Goal: Task Accomplishment & Management: Complete application form

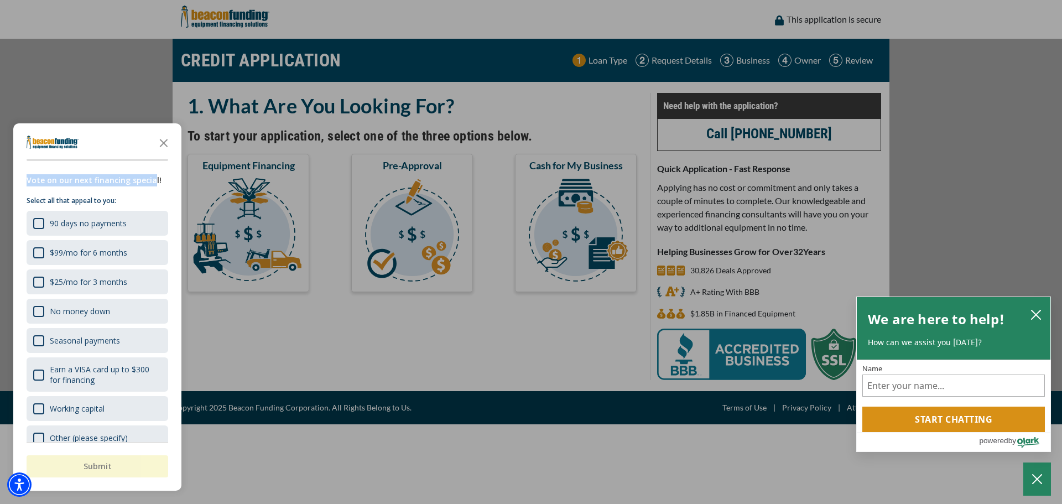
drag, startPoint x: 28, startPoint y: 182, endPoint x: 149, endPoint y: 187, distance: 121.8
click at [149, 187] on div "Vote on our next financing special!" at bounding box center [98, 184] width 142 height 21
click at [167, 143] on icon "Close the survey" at bounding box center [164, 142] width 22 height 22
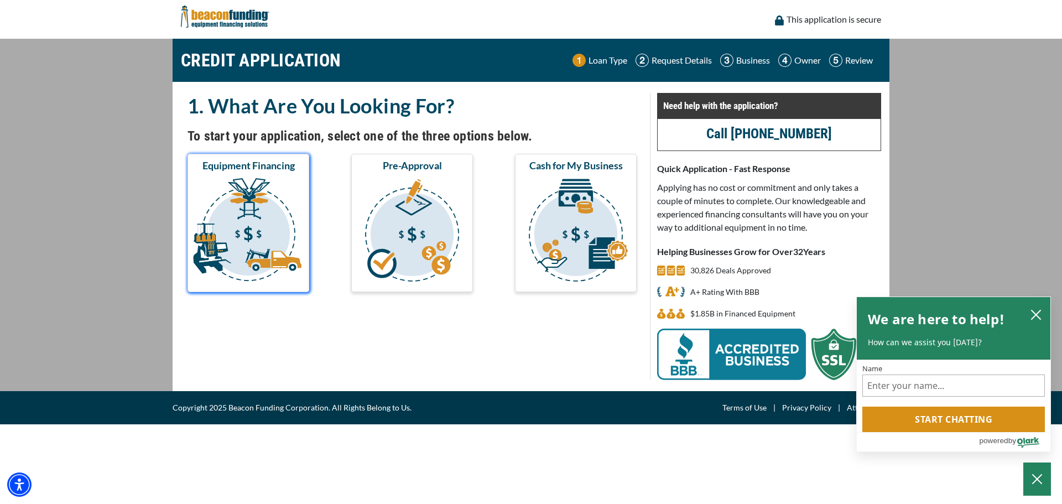
click at [274, 211] on img "submit" at bounding box center [248, 231] width 117 height 111
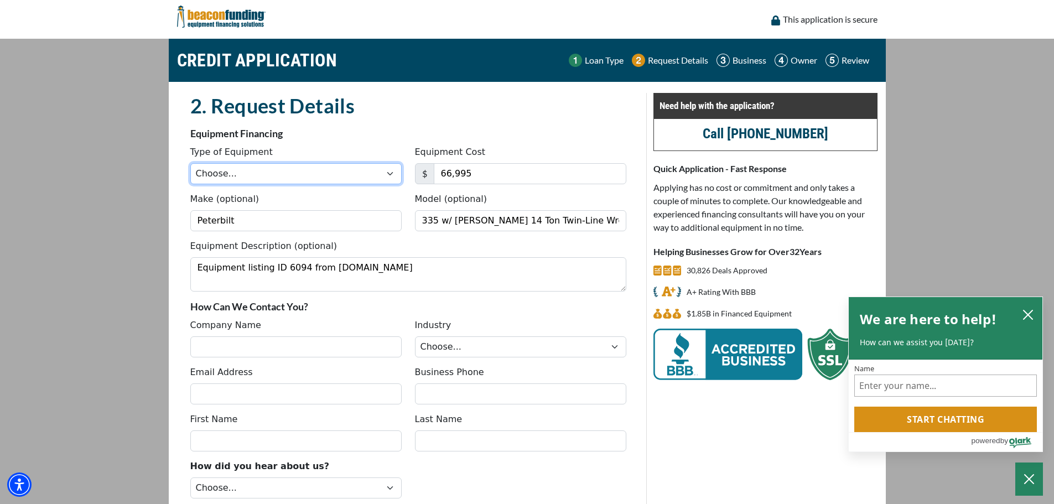
click at [274, 174] on select "Choose... Backhoe Boom/Bucket Truck Chipper Commercial Mower Crane DTG/DTF Prin…" at bounding box center [295, 173] width 211 height 21
select select "5"
click at [190, 163] on select "Choose... Backhoe Boom/Bucket Truck Chipper Commercial Mower Crane DTG/DTF Prin…" at bounding box center [295, 173] width 211 height 21
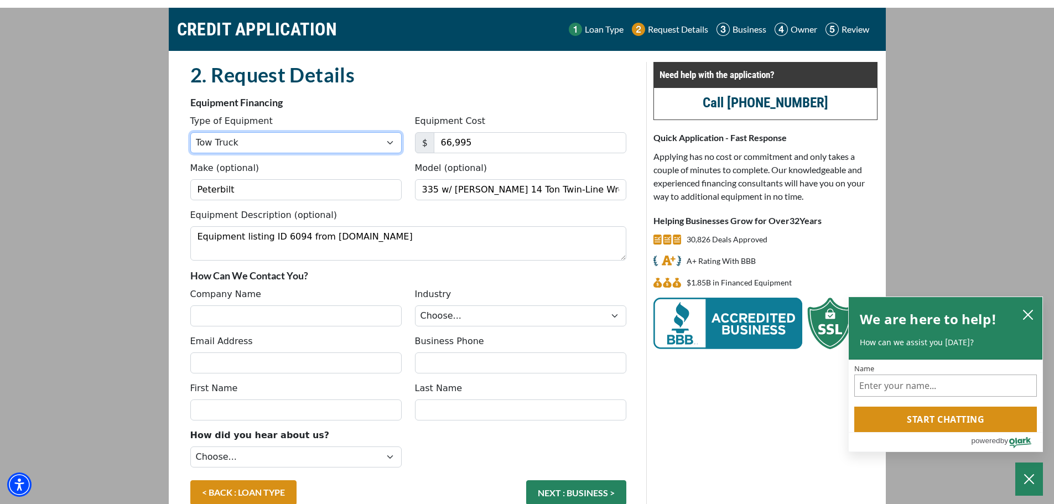
scroll to position [96, 0]
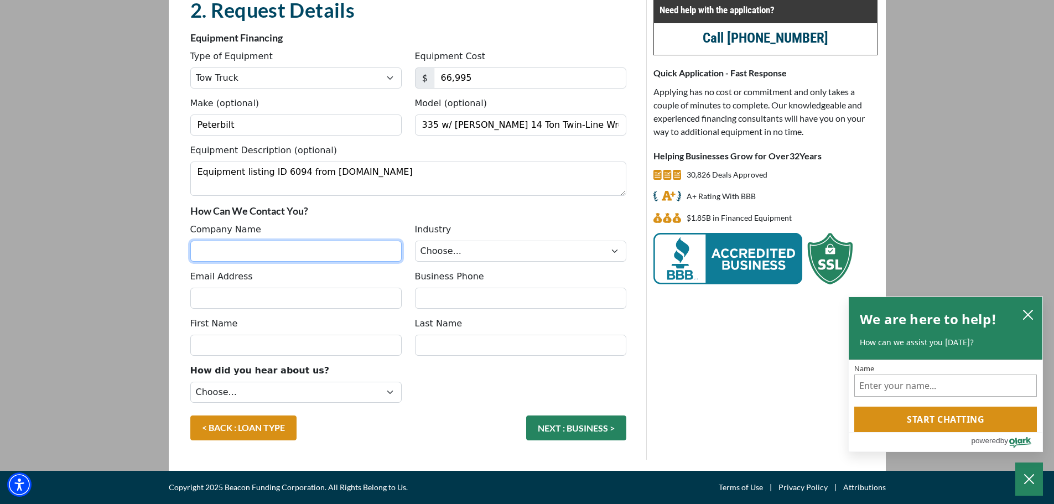
click at [248, 253] on input "Company Name" at bounding box center [295, 251] width 211 height 21
type input "v"
type input "Velez Towing"
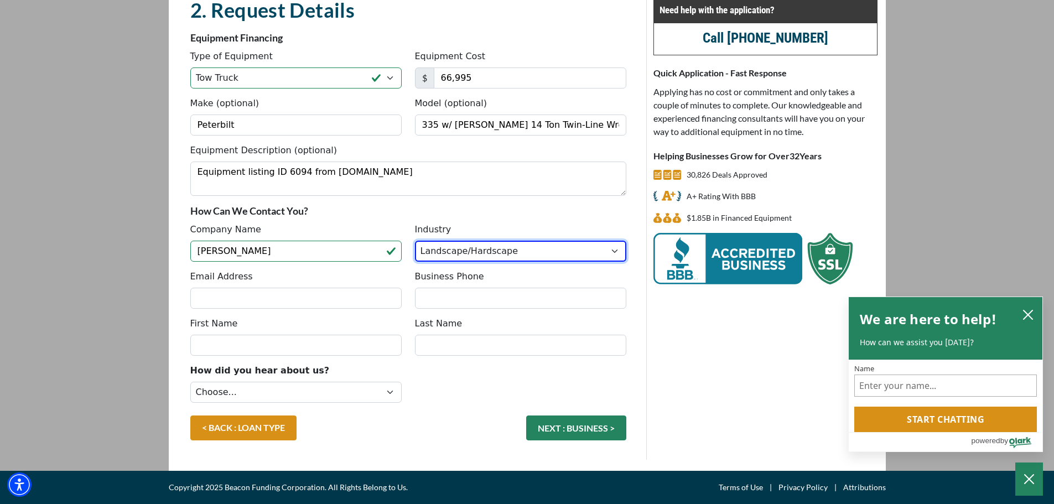
select select "1"
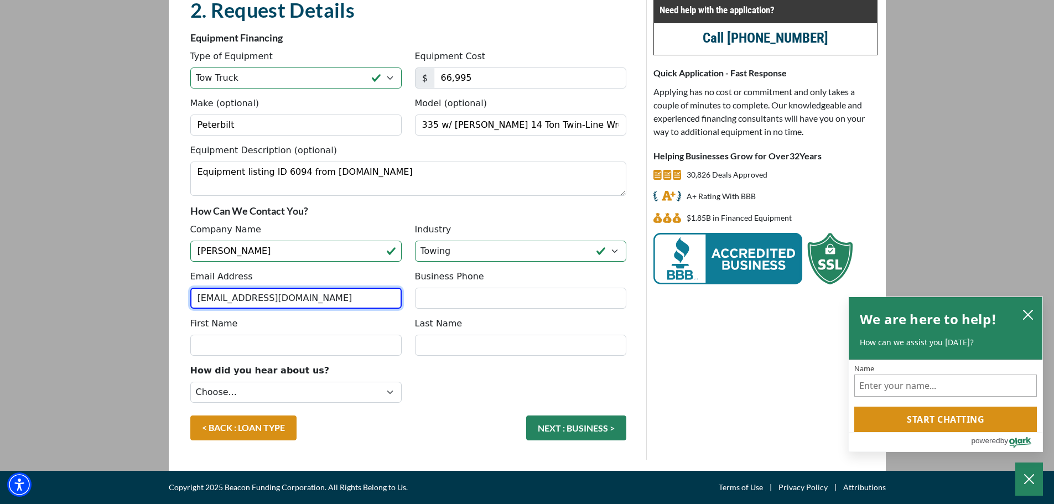
type input "carlitoway4337@gmail.com"
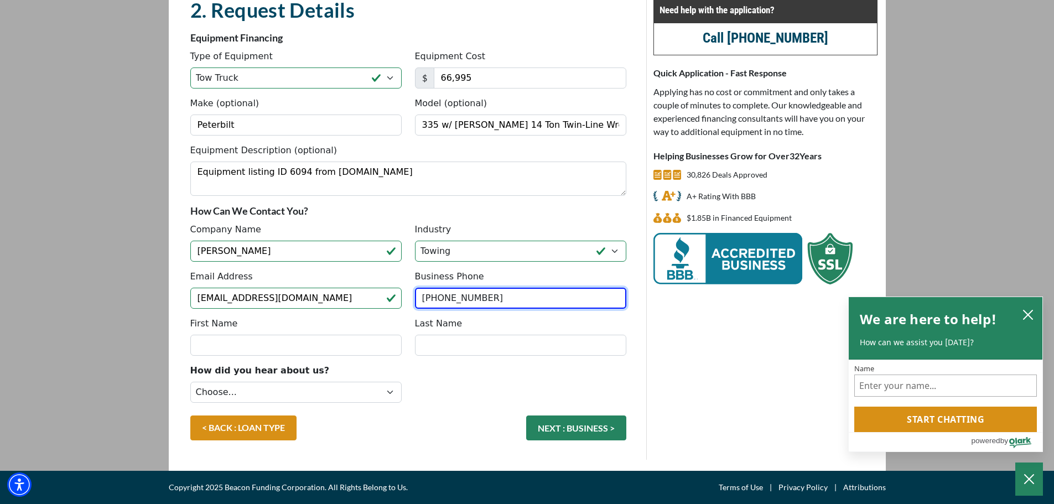
type input "(973) 801-4337"
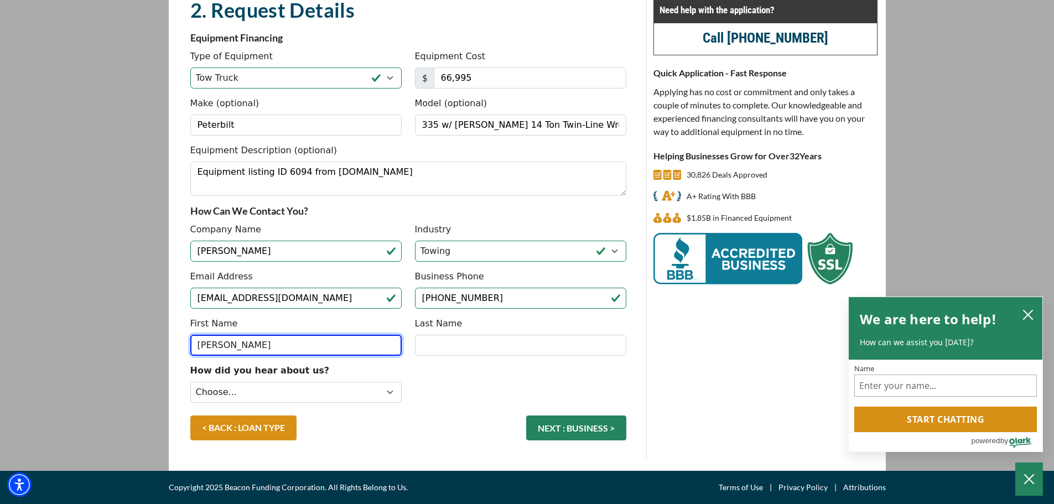
type input "carlos"
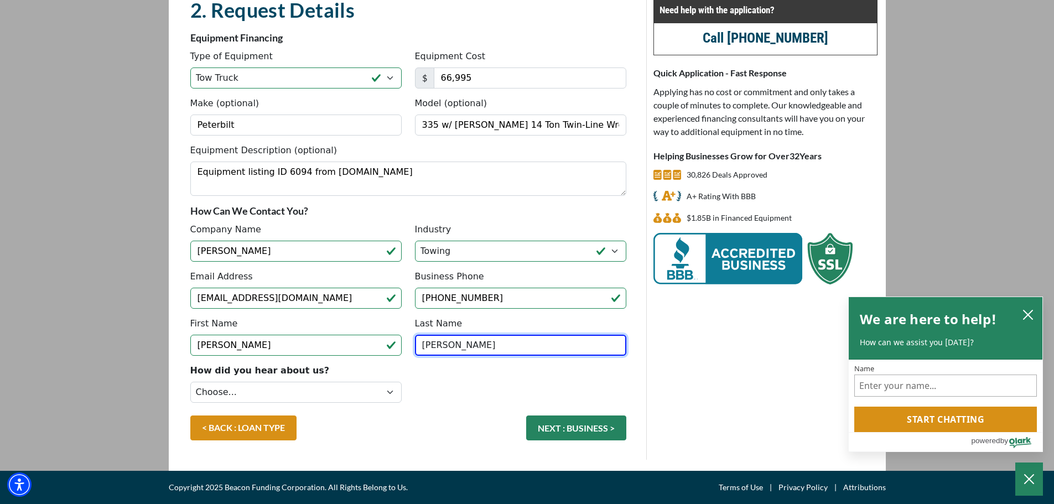
type input "velez"
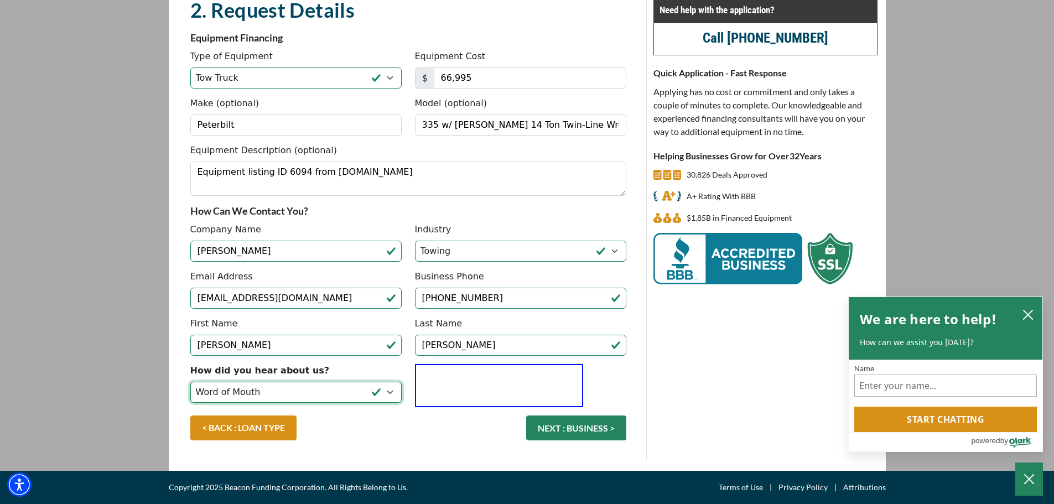
click at [338, 395] on select "Choose... Internet Search Vendor Referral Word of Mouth Client Referral Email E…" at bounding box center [295, 392] width 211 height 21
select select "19"
click at [190, 382] on select "Choose... Internet Search Vendor Referral Word of Mouth Client Referral Email E…" at bounding box center [295, 392] width 211 height 21
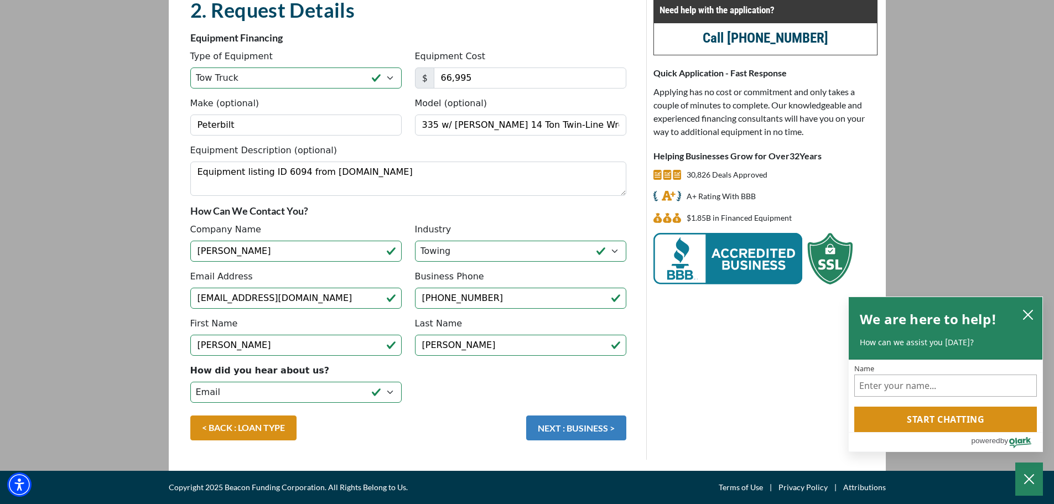
click at [585, 428] on button "NEXT : BUSINESS >" at bounding box center [576, 427] width 100 height 25
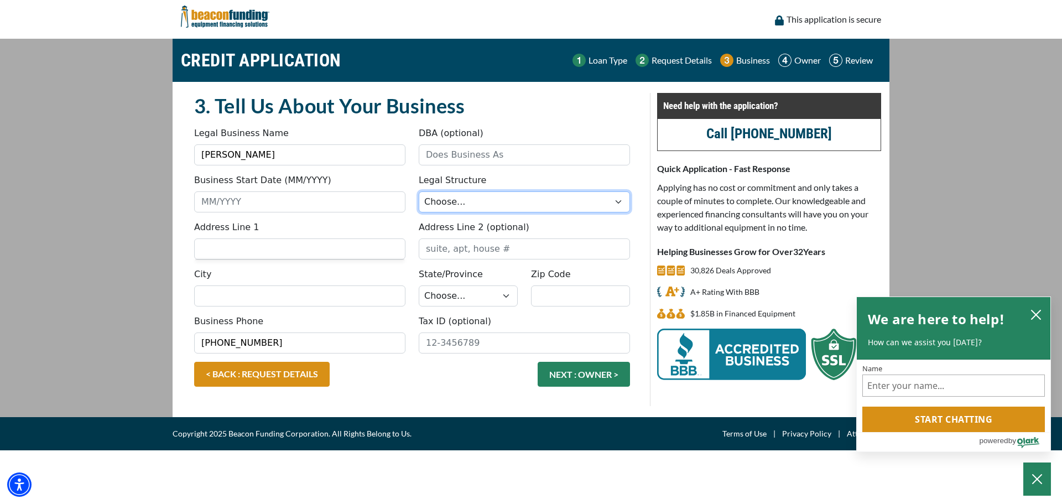
click at [477, 207] on select "Choose... Corporation LLC LLP Municipality Non-Profit Partnership Proprietorship" at bounding box center [524, 201] width 211 height 21
select select "2"
click at [419, 191] on select "Choose... Corporation LLC LLP Municipality Non-Profit Partnership Proprietorship" at bounding box center [524, 201] width 211 height 21
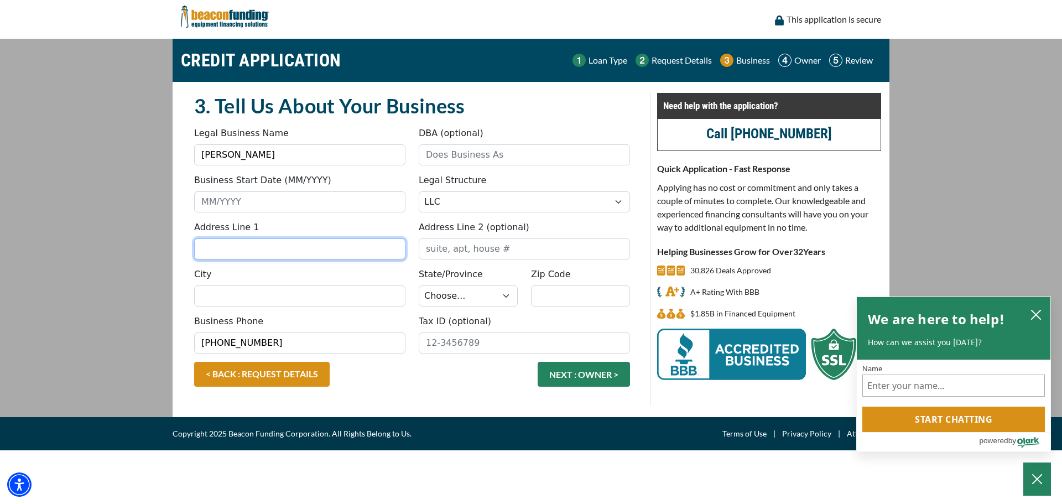
click at [259, 252] on input "Address Line 1" at bounding box center [299, 248] width 211 height 21
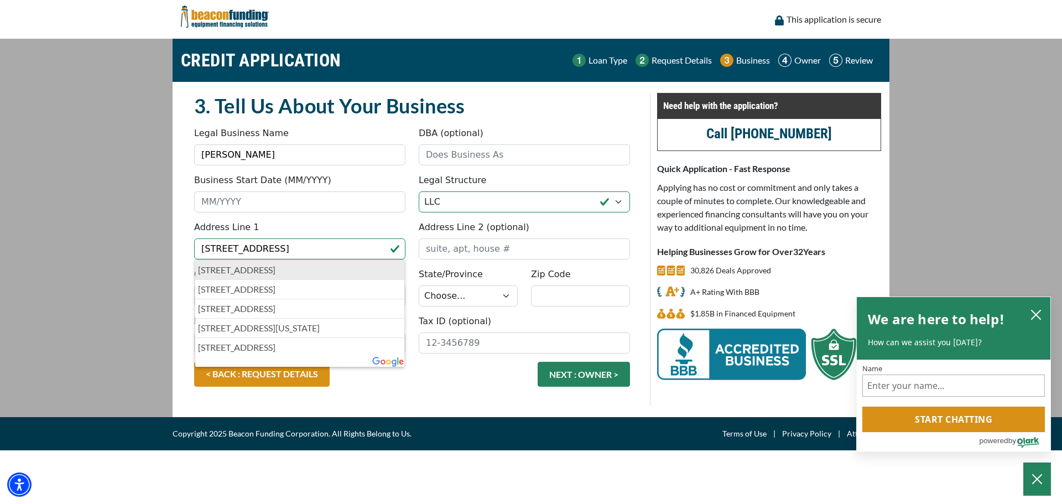
click at [261, 271] on p "11 N 7th St, Belleville, NJ, USA" at bounding box center [300, 269] width 204 height 13
type input "11 North 7th Street"
type input "Belleville"
select select "32"
type input "07109"
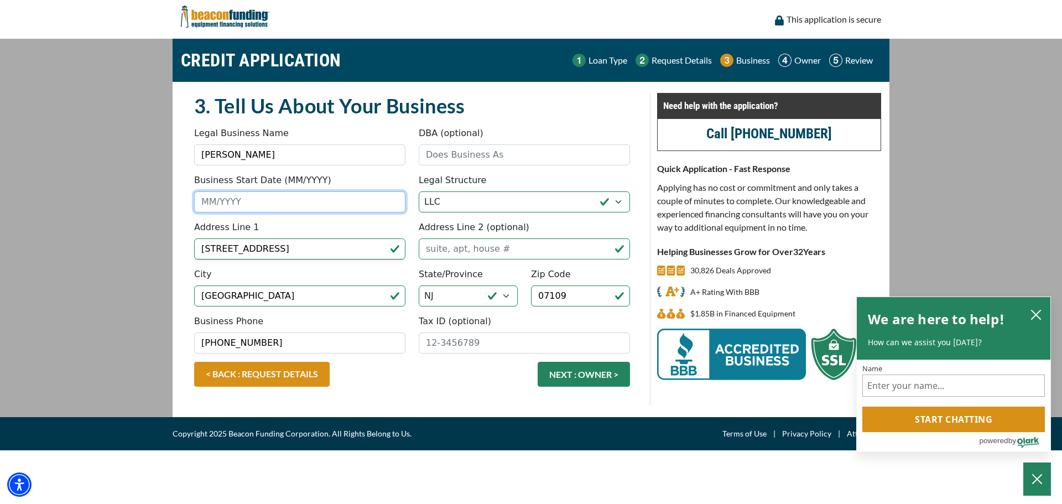
click at [265, 202] on input "Business Start Date (MM/YYYY)" at bounding box center [299, 201] width 211 height 21
type input "02/2008"
click at [49, 306] on main "CREDIT APPLICATION Loan Type Request Details Business Owner Review" at bounding box center [531, 228] width 1062 height 378
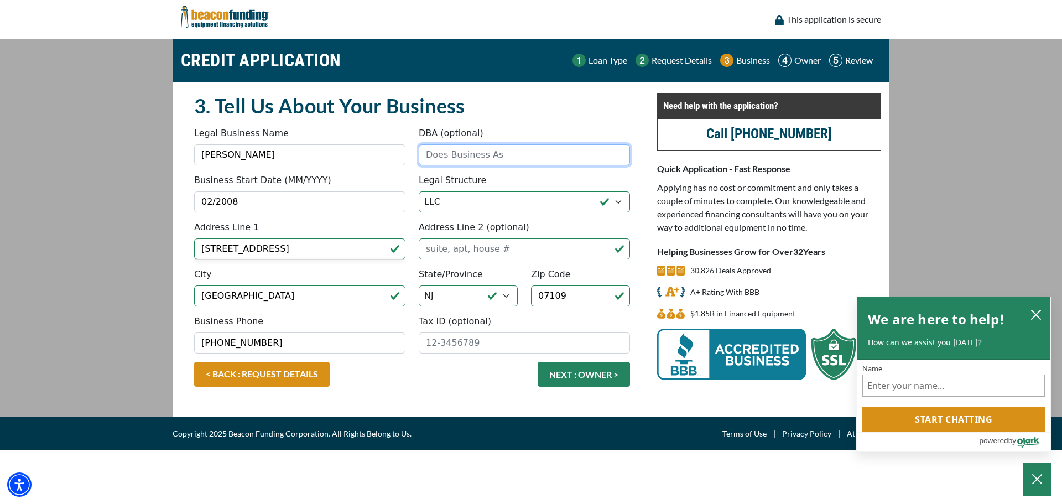
click at [459, 155] on input "DBA (optional)" at bounding box center [524, 154] width 211 height 21
type input "v"
type input "Vts towing"
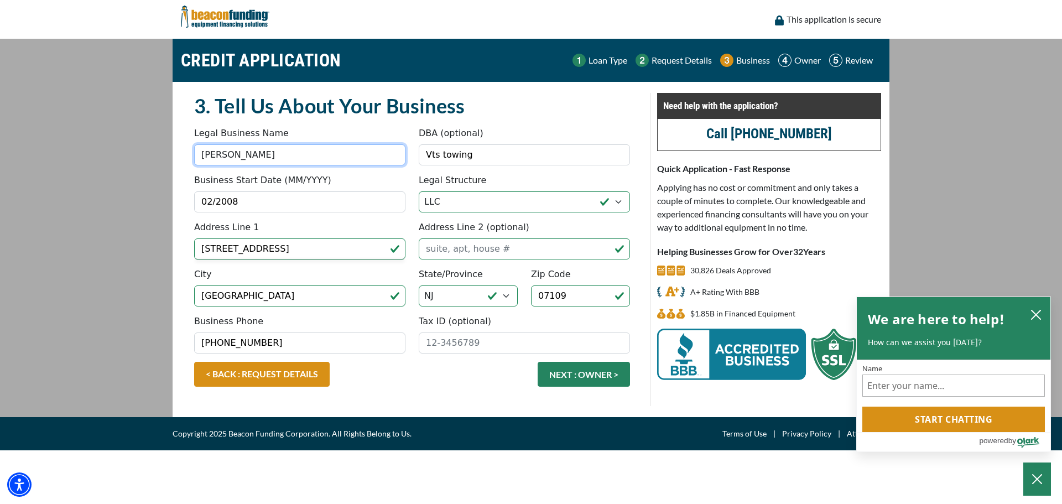
click at [276, 149] on input "Velez Towing" at bounding box center [299, 154] width 211 height 21
type input "Velez Towing Svc"
click at [411, 177] on div "Business Start Date (MM/YYYY) 02/2008" at bounding box center [299, 193] width 225 height 39
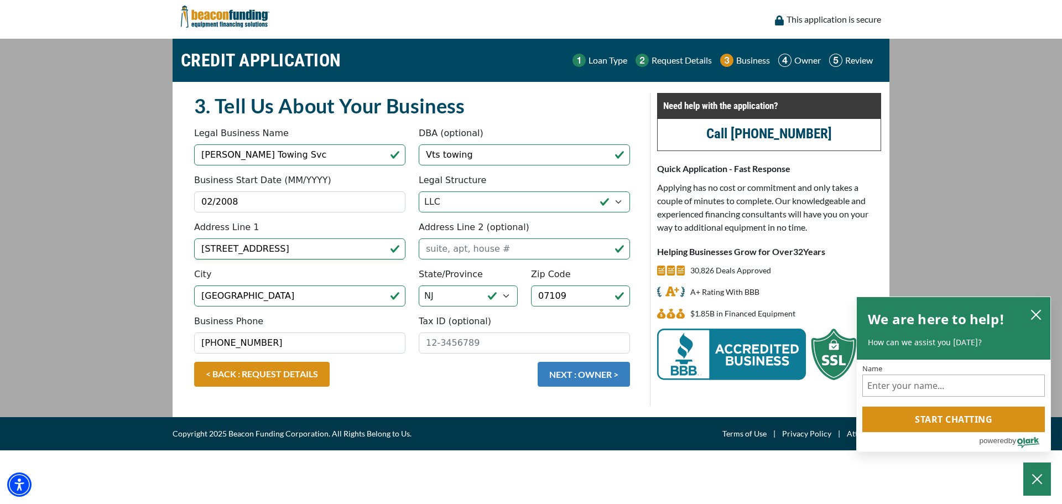
click at [582, 376] on button "NEXT : OWNER >" at bounding box center [584, 374] width 92 height 25
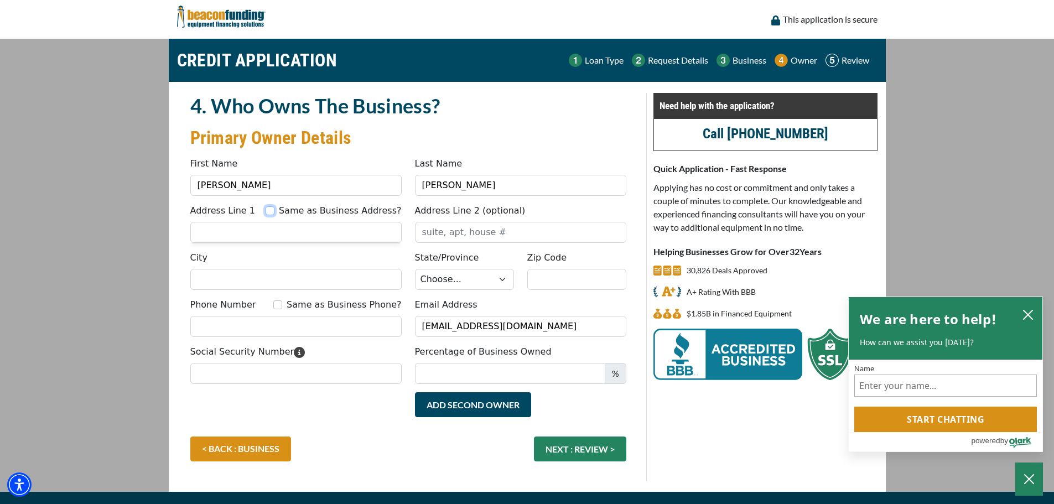
click at [274, 211] on input "Same as Business Address?" at bounding box center [269, 210] width 9 height 9
checkbox input "true"
type input "11 North 7th Street"
type input "Belleville"
select select "32"
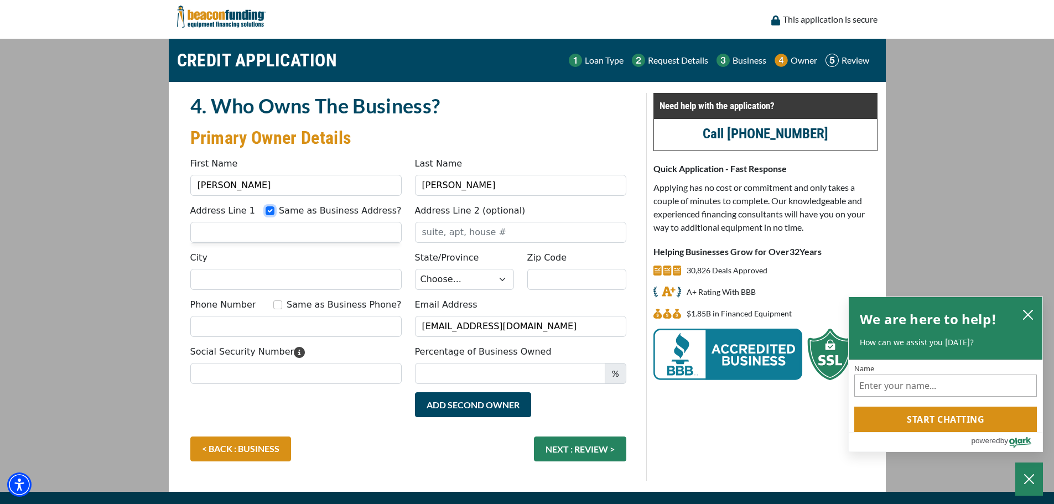
type input "07109"
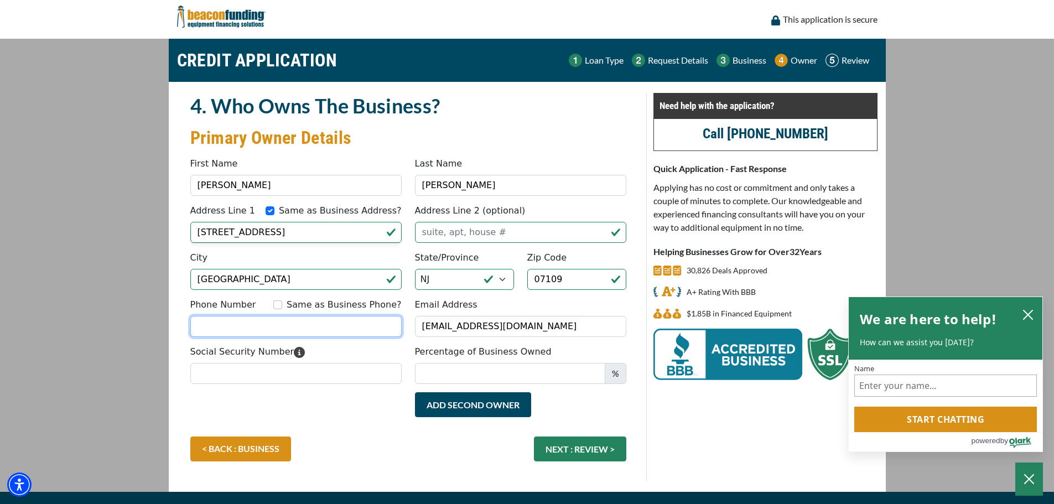
click at [238, 325] on input "Phone Number" at bounding box center [295, 326] width 211 height 21
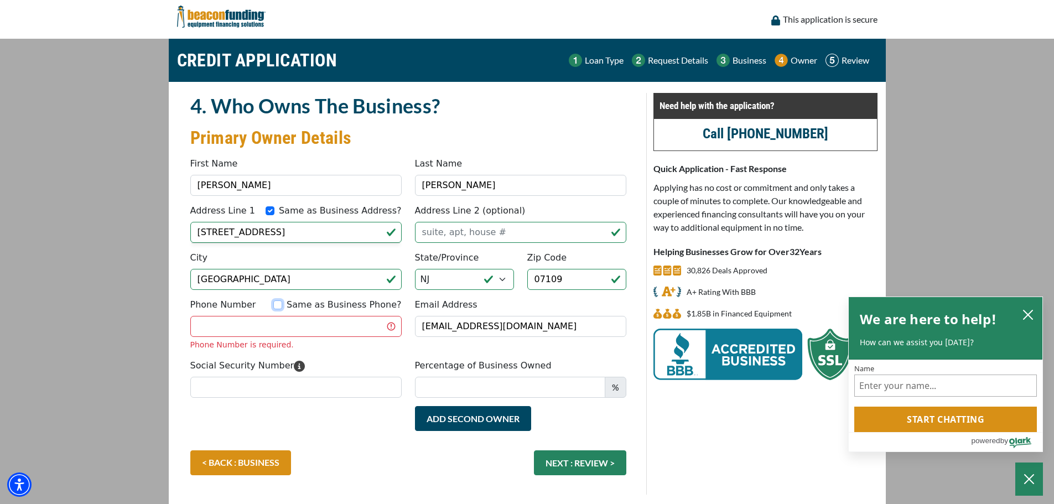
click at [282, 307] on input "Same as Business Phone?" at bounding box center [277, 304] width 9 height 9
checkbox input "true"
type input "[PHONE_NUMBER]"
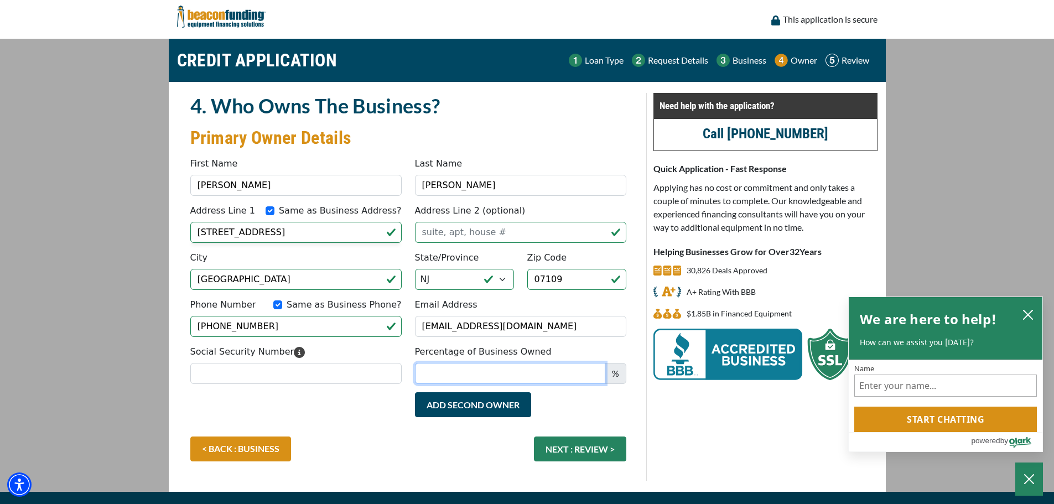
click at [484, 376] on input "Percentage of Business Owned" at bounding box center [510, 373] width 190 height 21
type input "100"
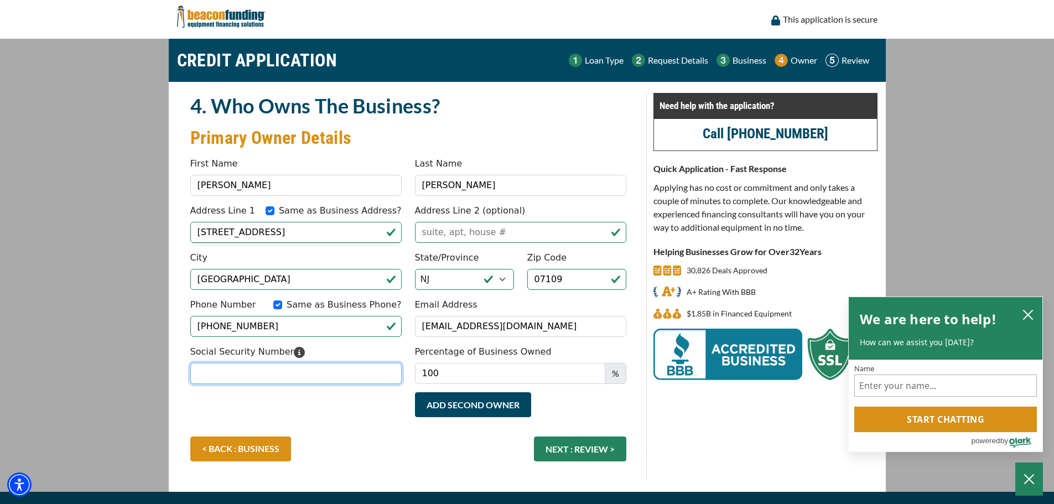
click at [261, 377] on input "Social Security Number" at bounding box center [295, 373] width 211 height 21
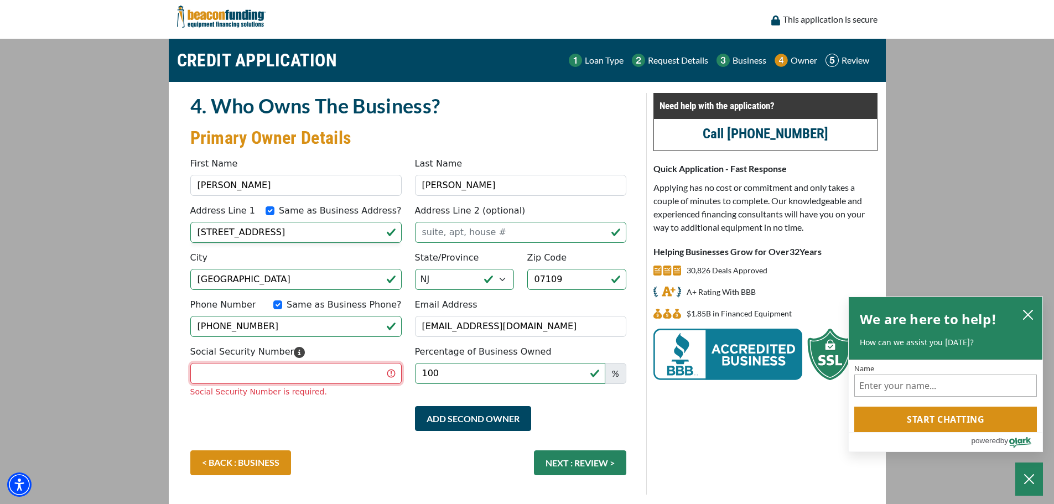
click at [248, 373] on input "Social Security Number" at bounding box center [295, 373] width 211 height 21
type input "144-64-3678"
click at [253, 421] on div "Add Second Owner Remove Second Owner" at bounding box center [408, 428] width 449 height 44
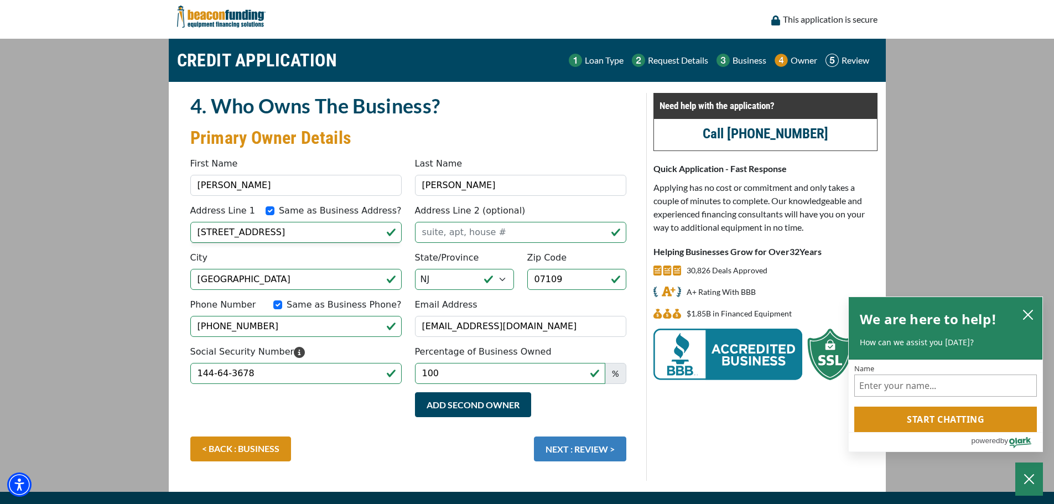
click at [590, 458] on button "NEXT : REVIEW >" at bounding box center [580, 448] width 92 height 25
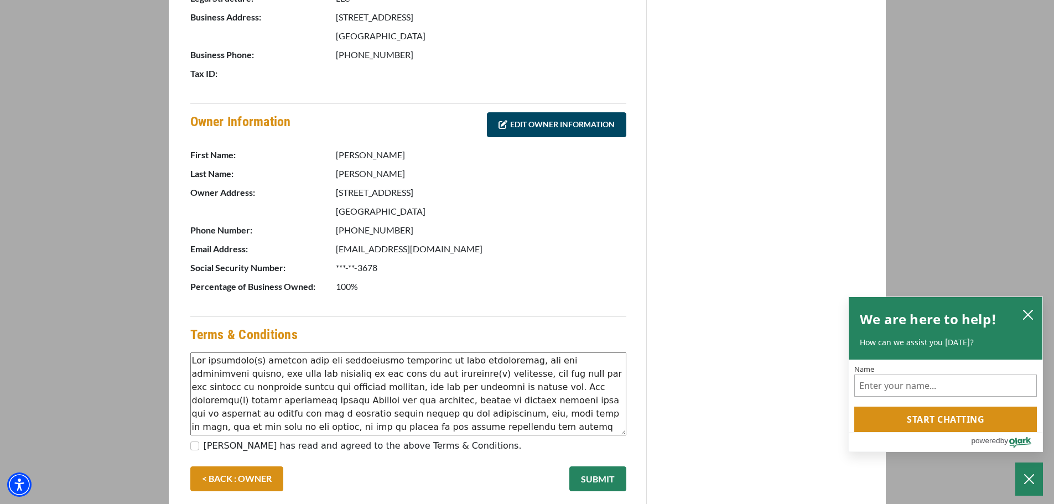
scroll to position [490, 0]
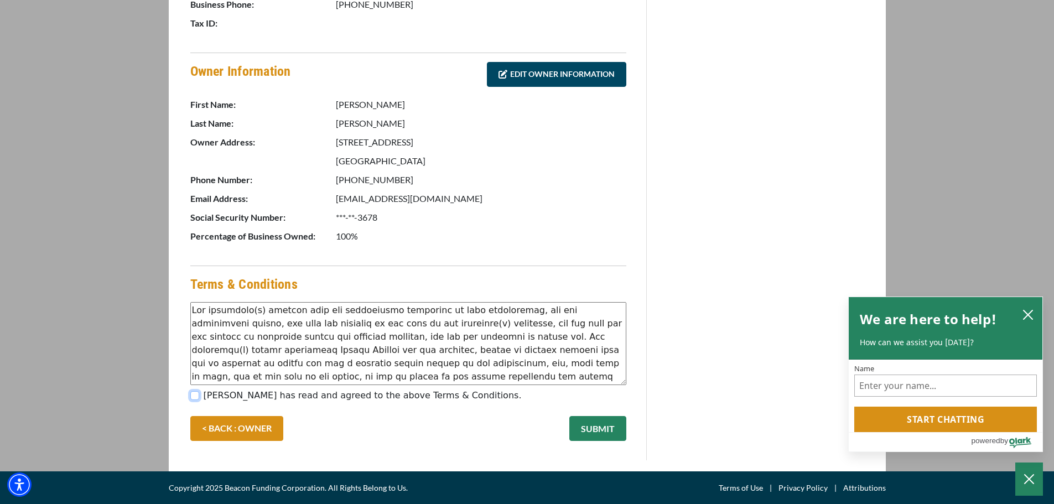
click at [195, 397] on input "carlos velez has read and agreed to the above Terms & Conditions." at bounding box center [194, 395] width 9 height 9
checkbox input "true"
click at [607, 423] on button "SUBMIT" at bounding box center [597, 428] width 57 height 25
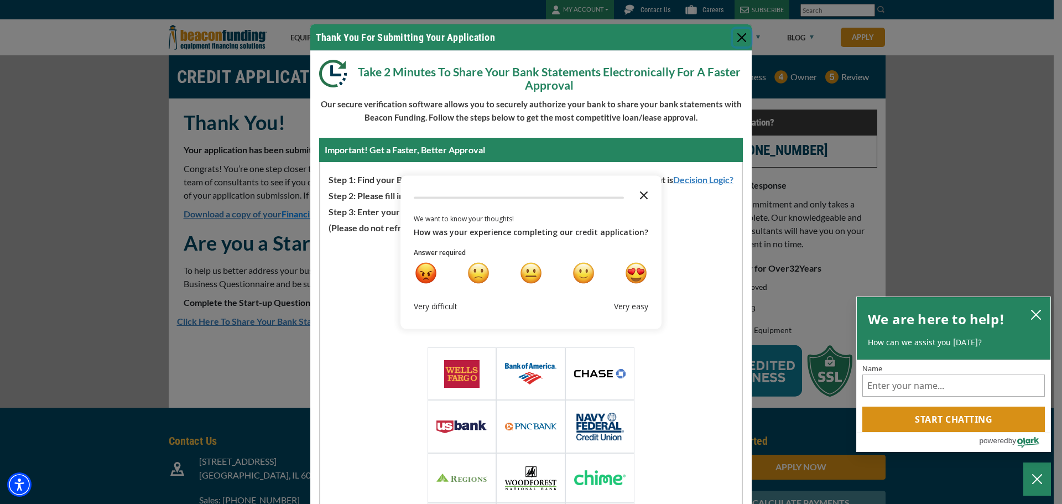
click at [635, 194] on icon "Close the survey" at bounding box center [644, 194] width 22 height 22
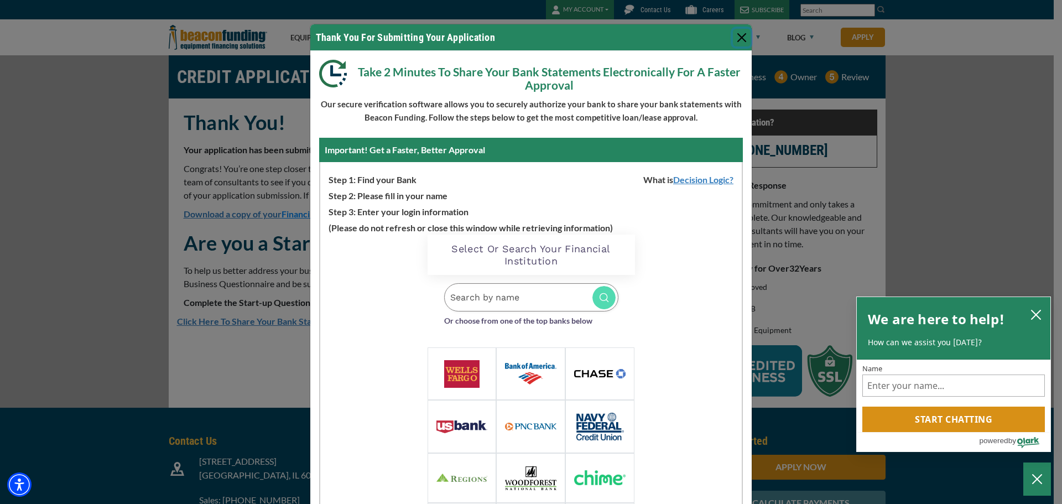
click at [742, 43] on button "Close" at bounding box center [742, 38] width 18 height 18
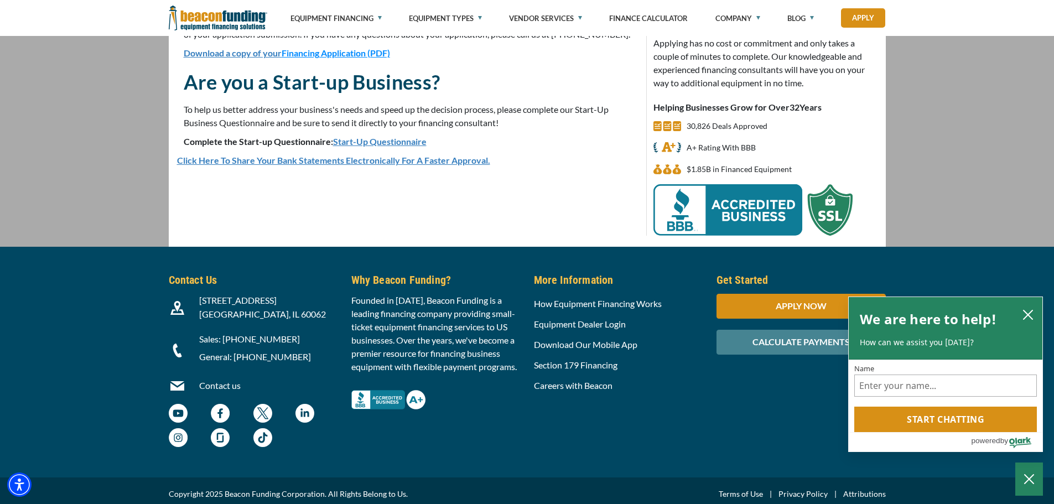
scroll to position [166, 0]
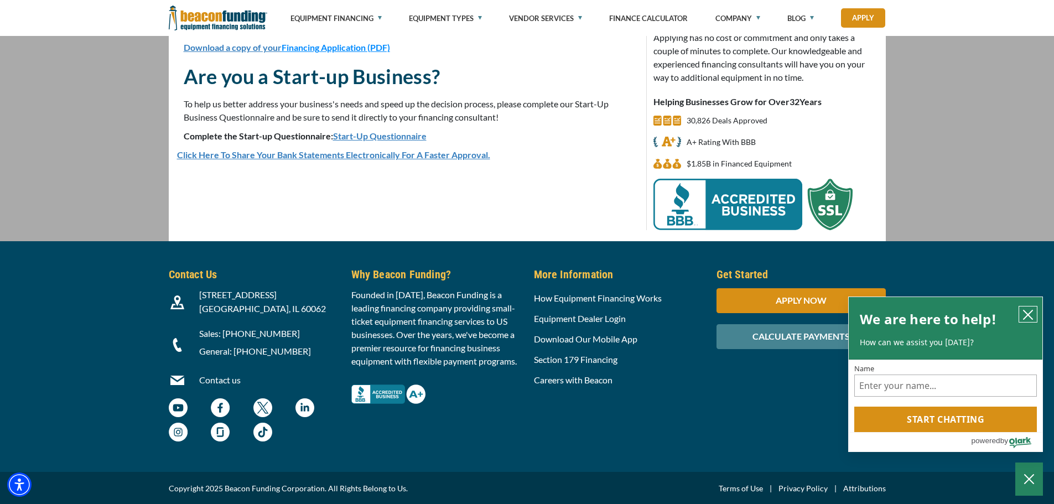
click at [1031, 308] on button "close chatbox" at bounding box center [1028, 313] width 18 height 15
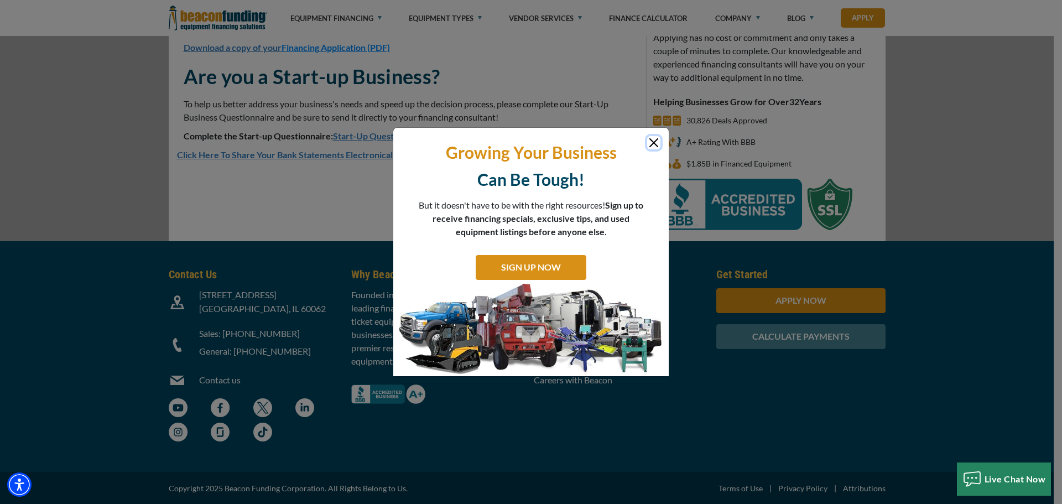
click at [654, 138] on button "Close" at bounding box center [653, 142] width 13 height 13
